Goal: Navigation & Orientation: Find specific page/section

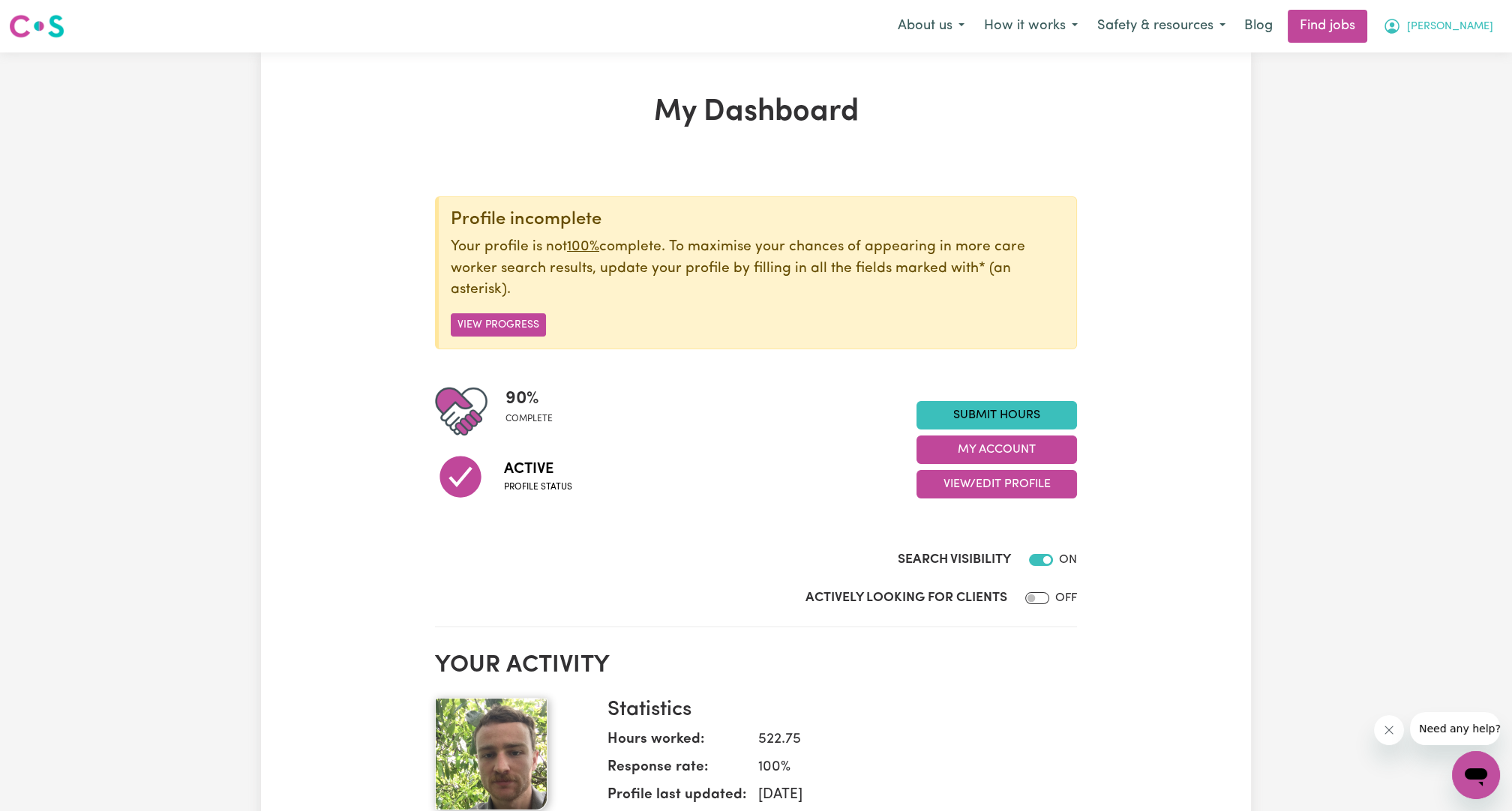
click at [1459, 20] on span "[PERSON_NAME]" at bounding box center [1450, 27] width 86 height 17
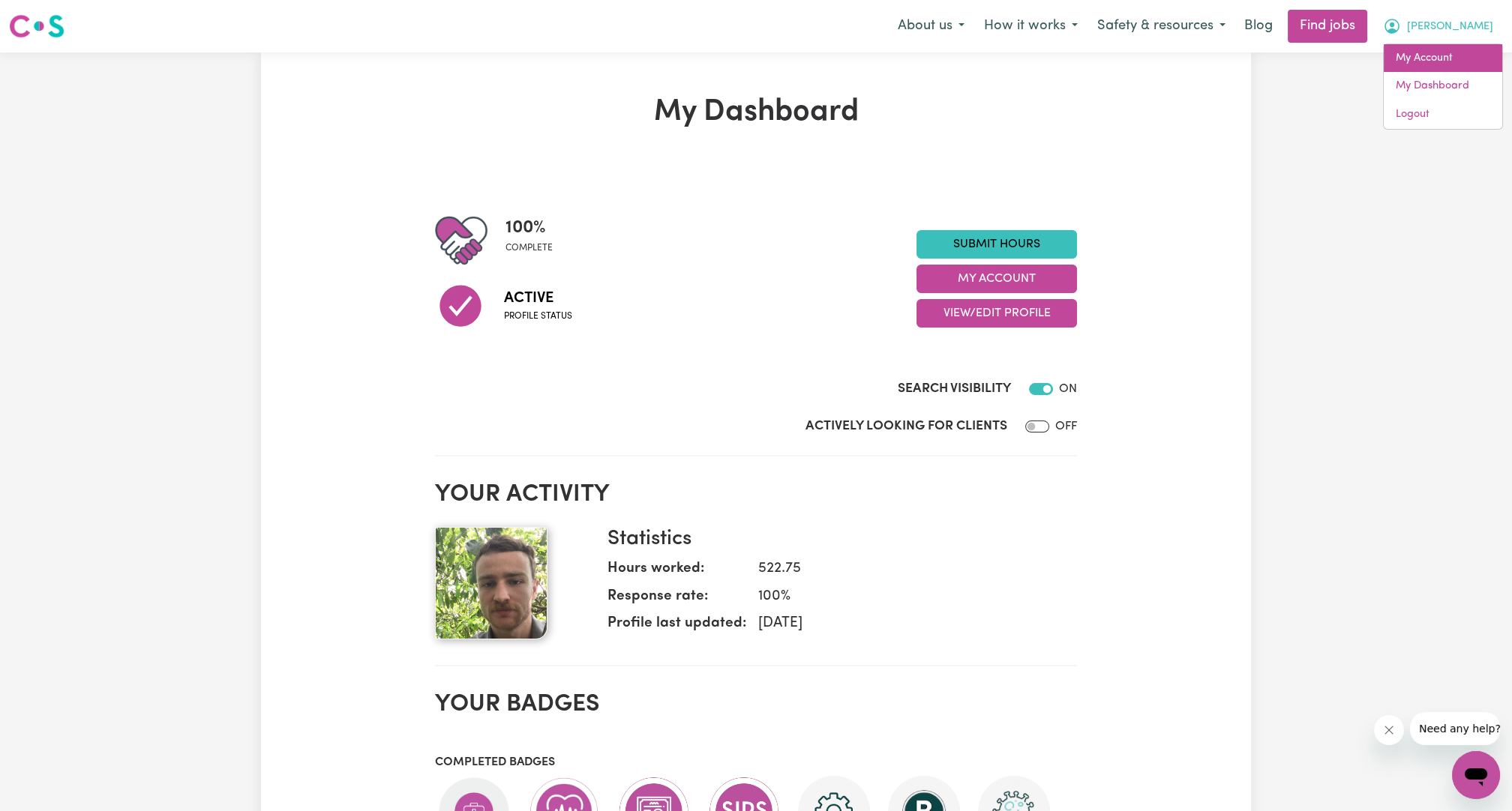
click at [1441, 48] on link "My Account" at bounding box center [1443, 59] width 118 height 28
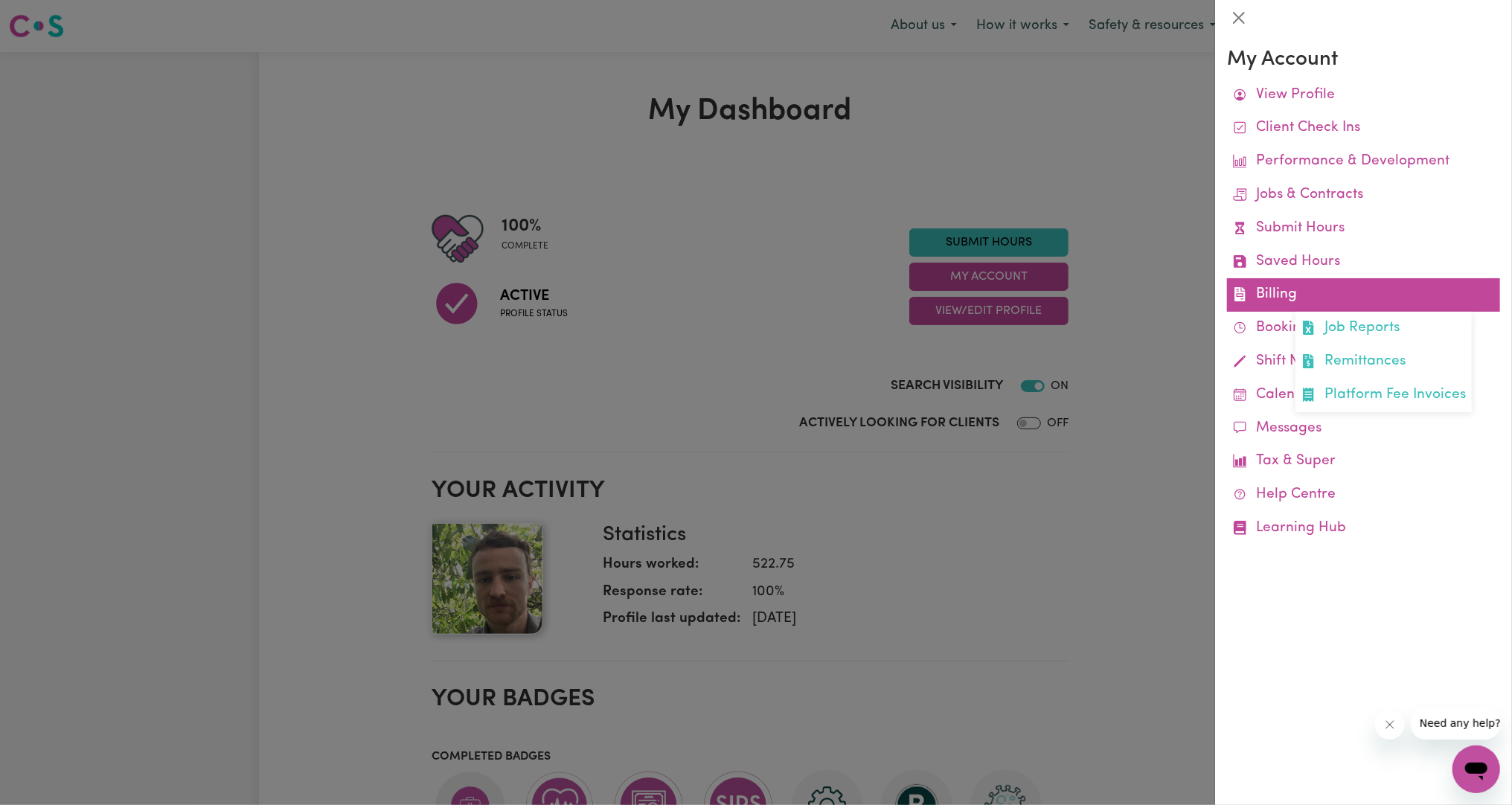
click at [1265, 295] on link "Billing Job Reports Remittances Platform Fee Invoices" at bounding box center [1364, 295] width 273 height 34
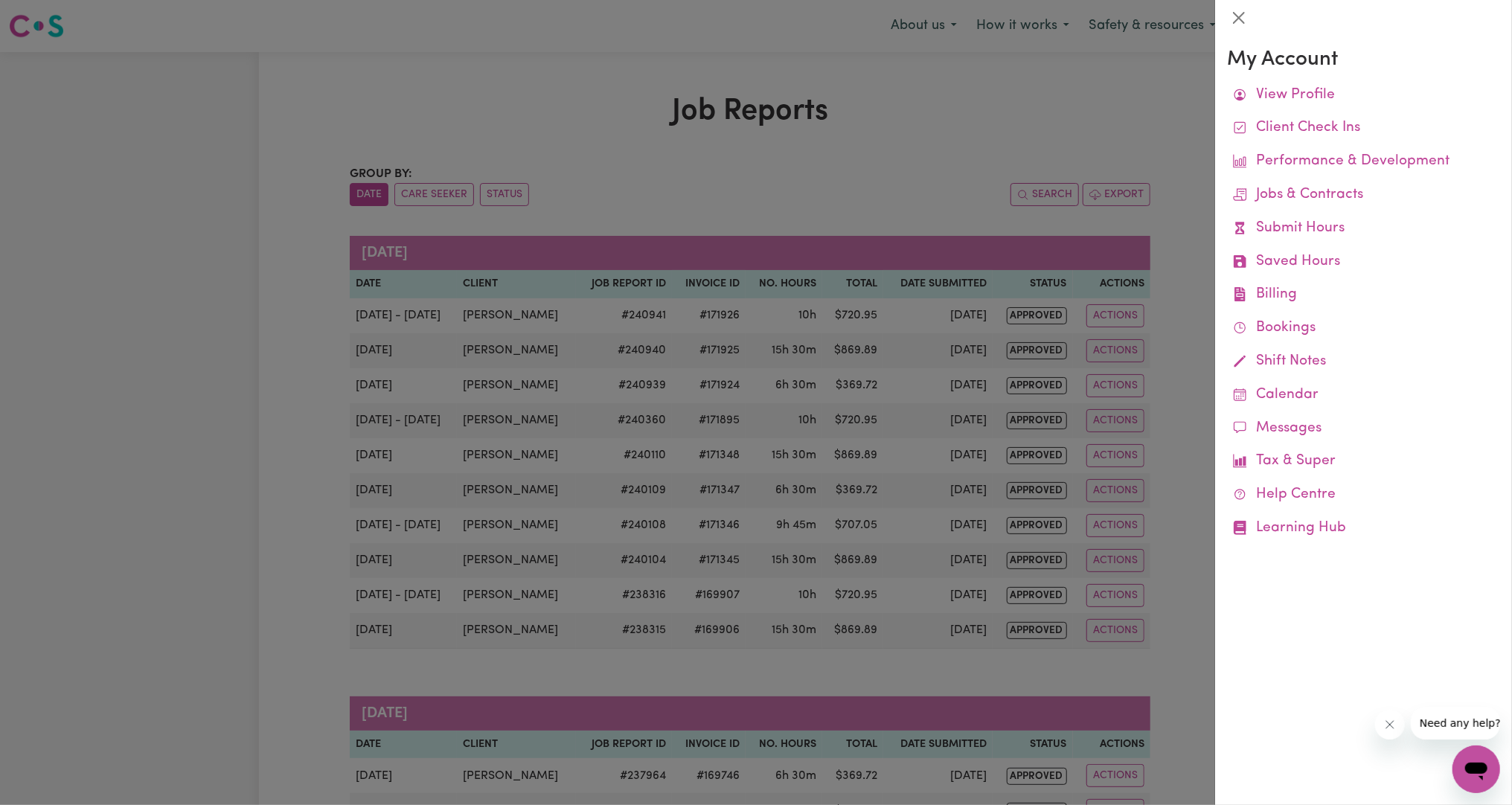
click at [1171, 303] on div at bounding box center [756, 402] width 1512 height 805
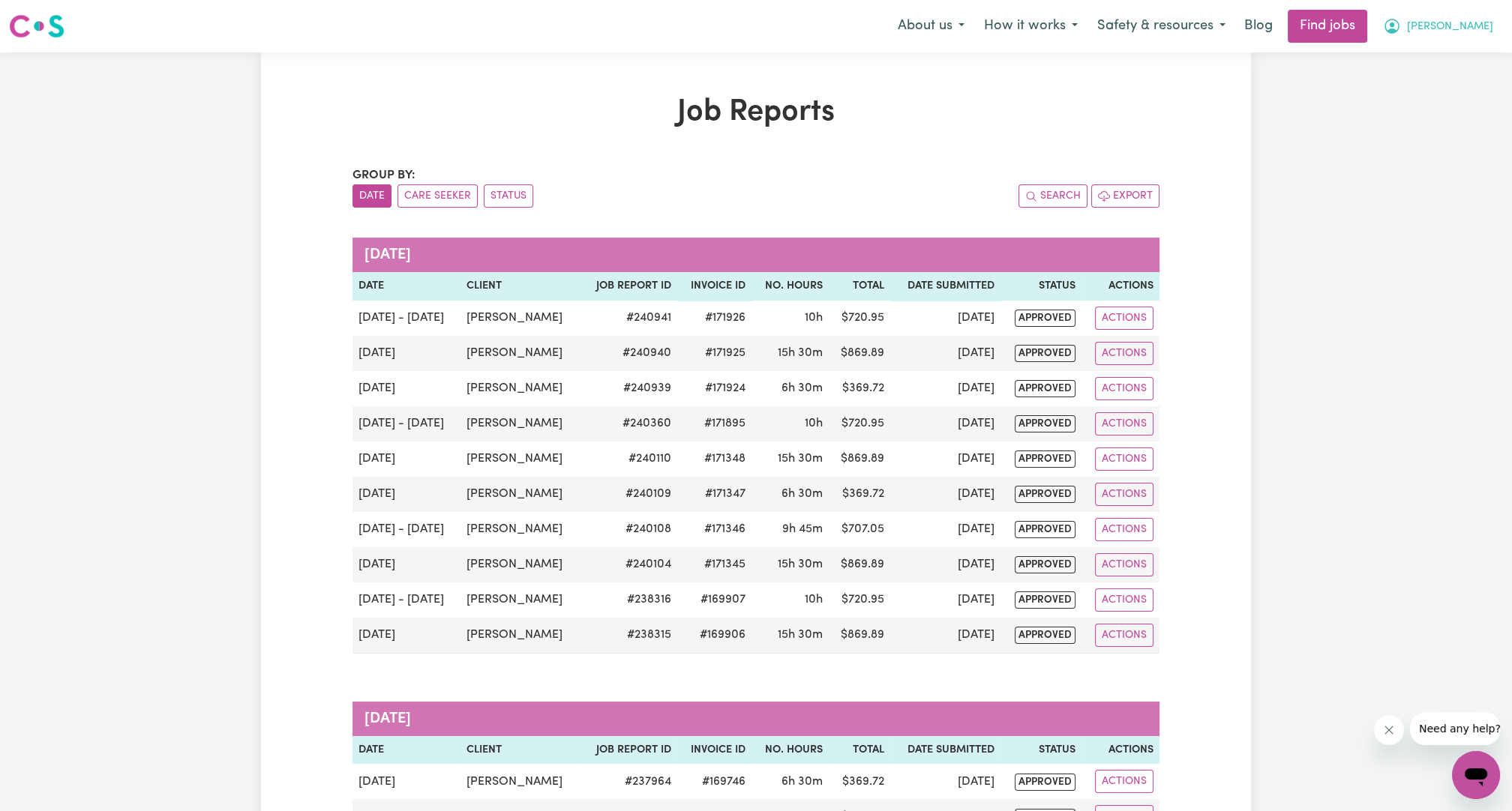
click at [1465, 33] on span "[PERSON_NAME]" at bounding box center [1450, 27] width 86 height 17
drag, startPoint x: 1457, startPoint y: 42, endPoint x: 1451, endPoint y: 53, distance: 12.5
click at [1451, 53] on link "My Account" at bounding box center [1443, 59] width 118 height 28
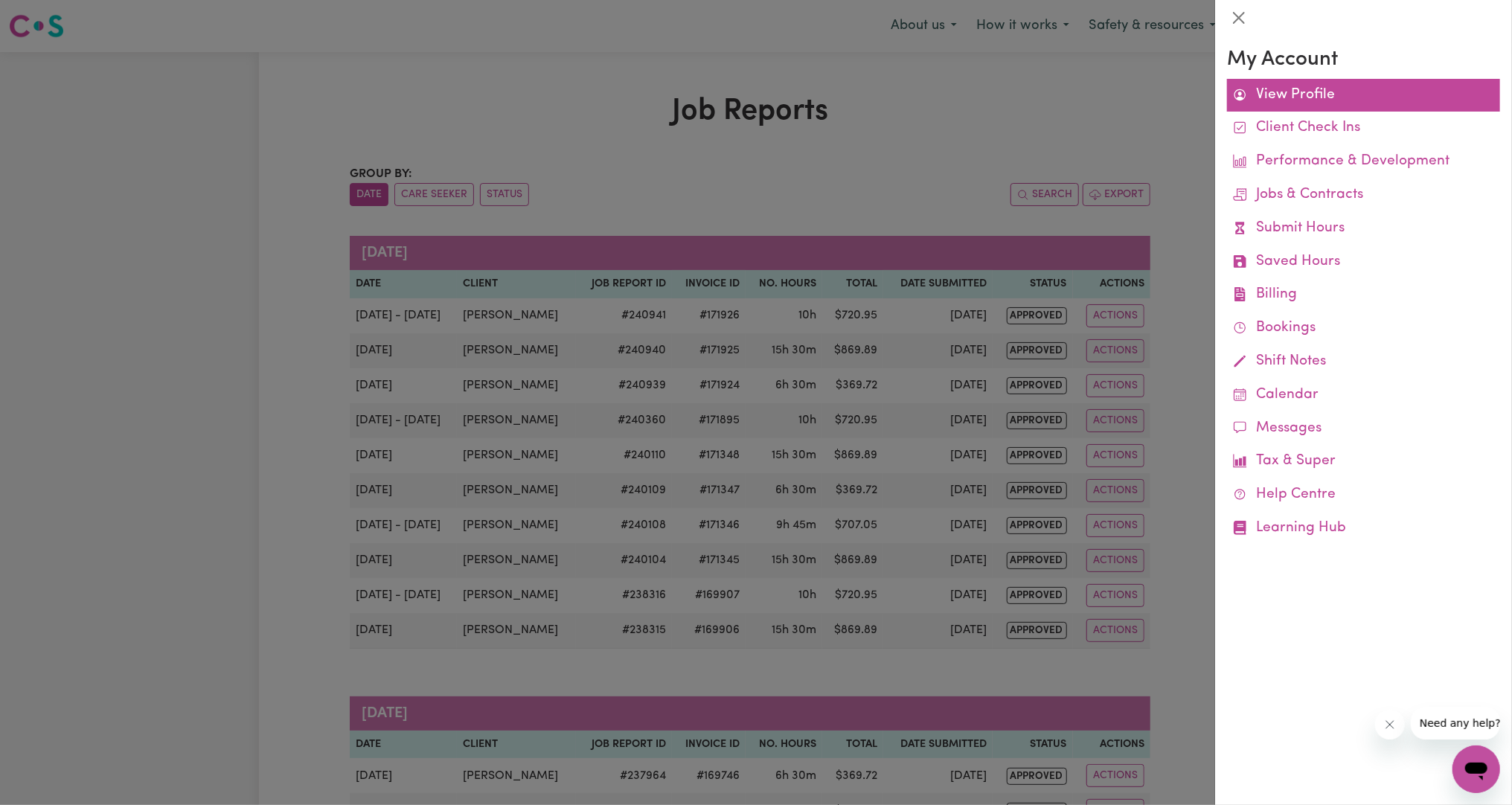
click at [1322, 87] on link "View Profile" at bounding box center [1364, 95] width 273 height 34
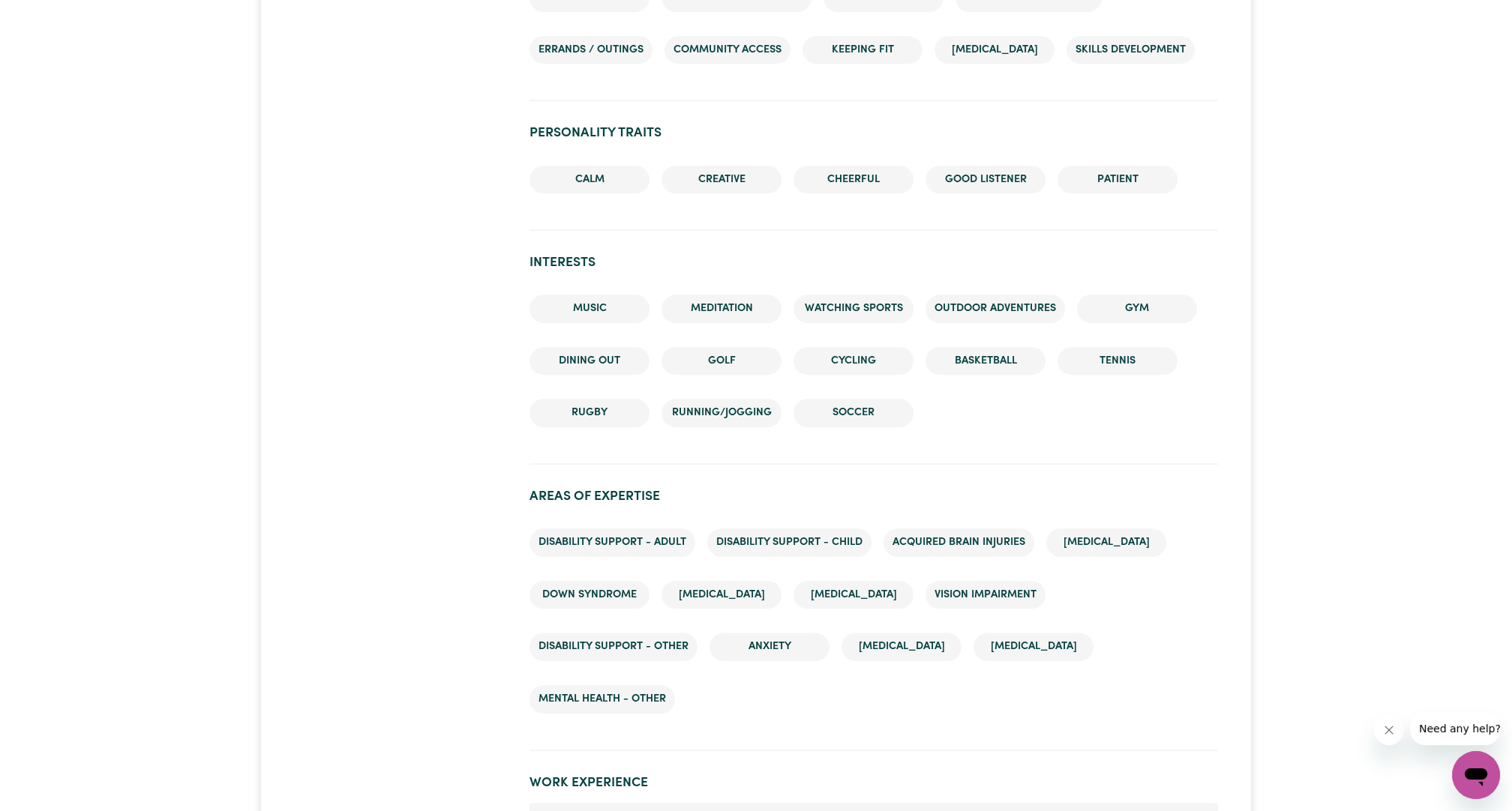
scroll to position [741, 0]
